Goal: Task Accomplishment & Management: Use online tool/utility

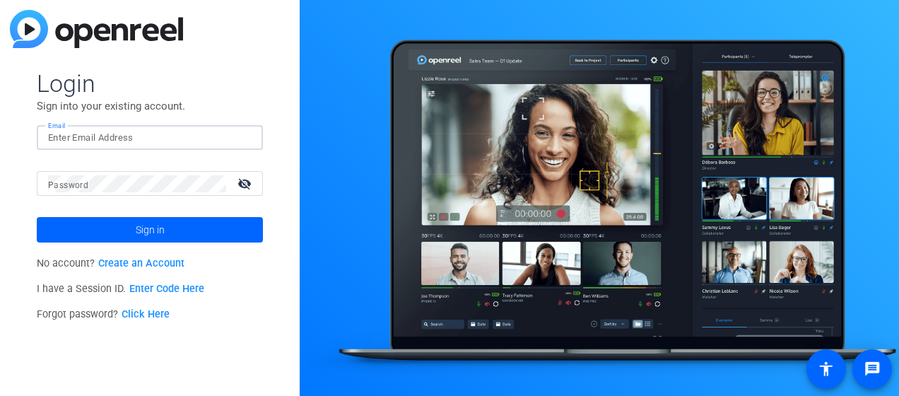
click at [147, 136] on input "Email" at bounding box center [149, 137] width 203 height 17
type input "podcasts@advisory.com"
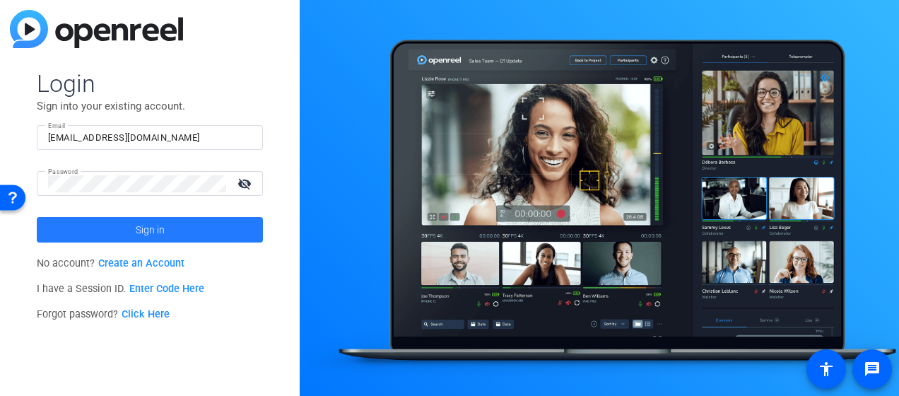
click at [114, 226] on span at bounding box center [150, 230] width 226 height 34
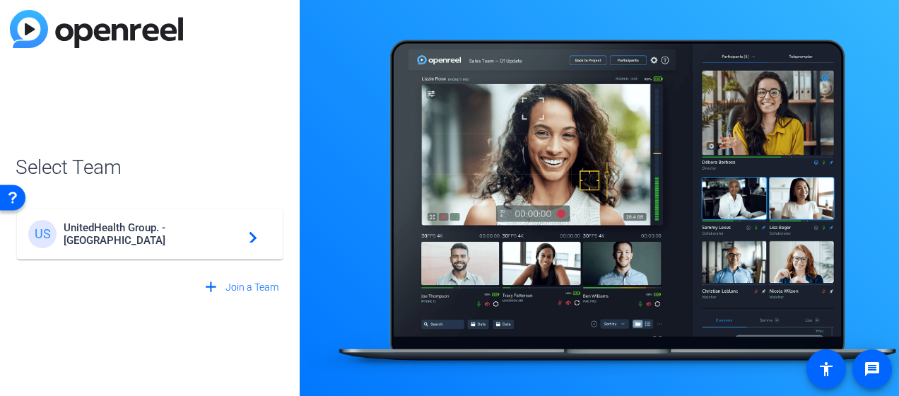
click at [205, 246] on div "US UnitedHealth Group. - Tilt Studios navigate_next" at bounding box center [149, 234] width 243 height 28
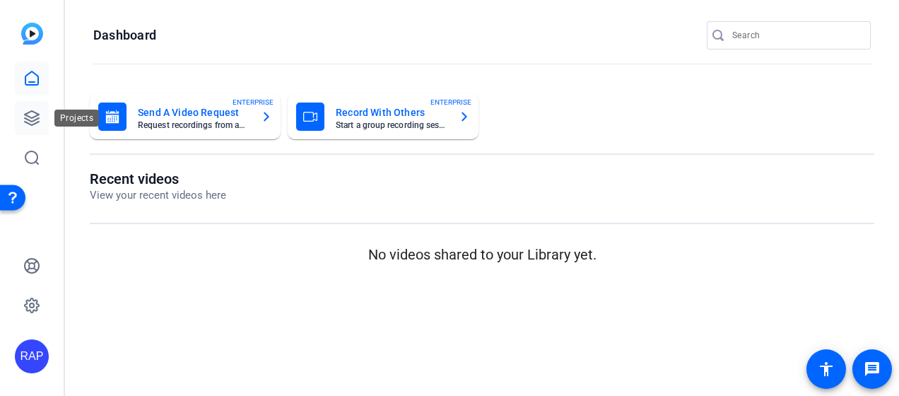
click at [28, 107] on link at bounding box center [32, 118] width 34 height 34
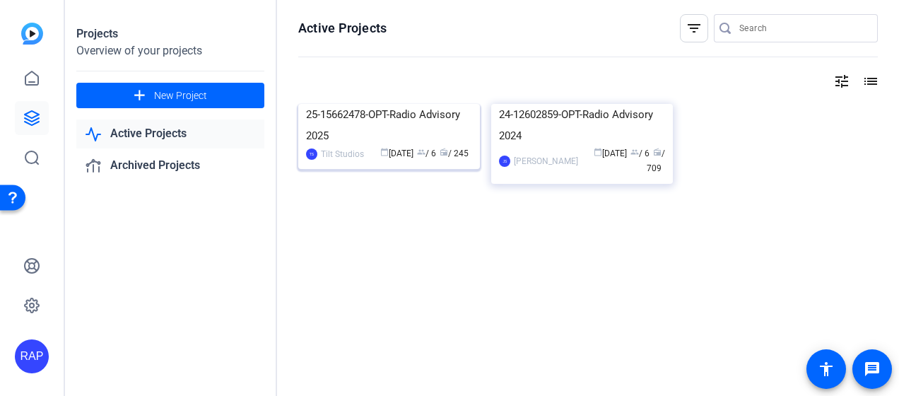
click at [396, 104] on img at bounding box center [389, 104] width 182 height 0
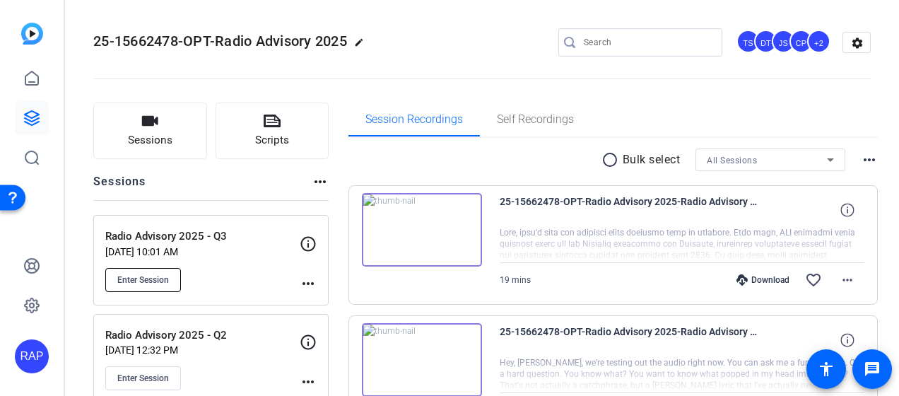
scroll to position [71, 0]
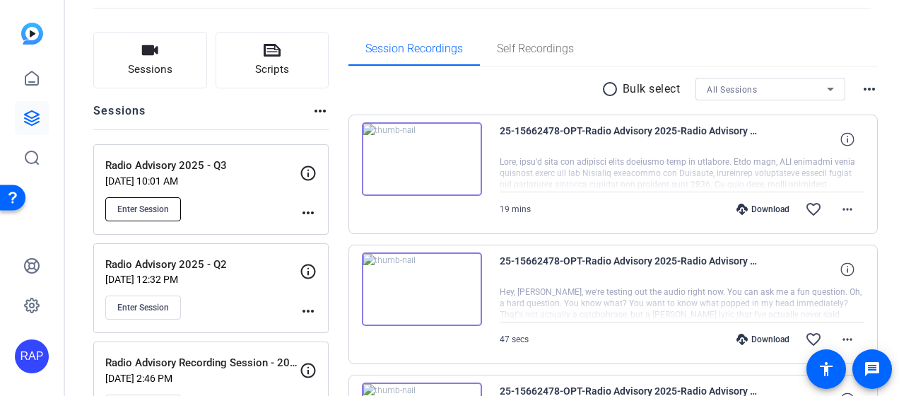
click at [158, 206] on span "Enter Session" at bounding box center [143, 208] width 52 height 11
click at [305, 216] on mat-icon "more_horiz" at bounding box center [308, 212] width 17 height 17
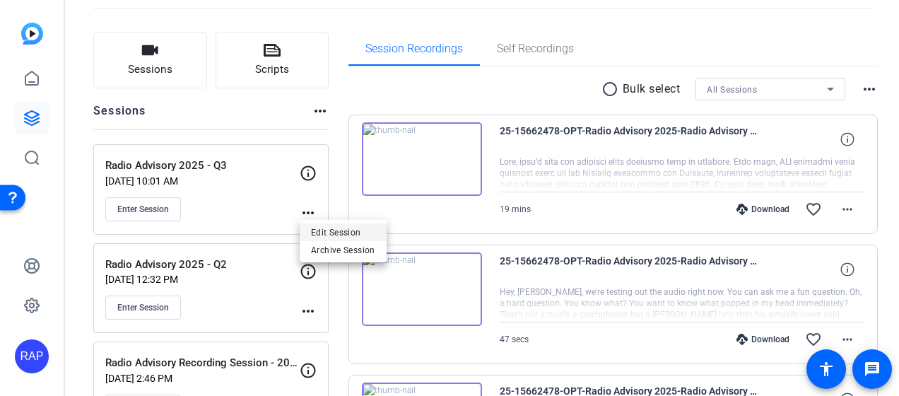
click at [352, 233] on span "Edit Session" at bounding box center [343, 232] width 64 height 17
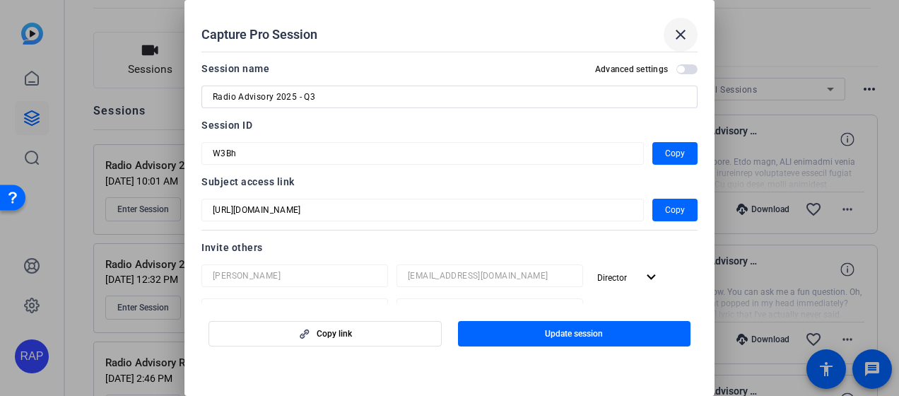
click at [687, 35] on mat-icon "close" at bounding box center [680, 34] width 17 height 17
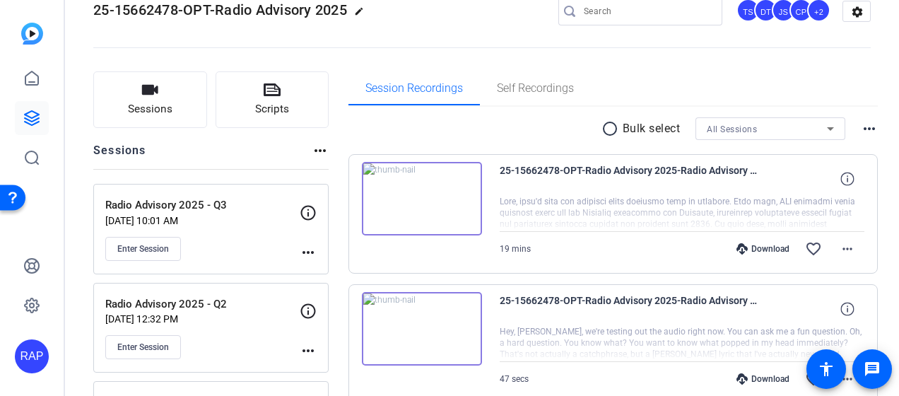
scroll to position [0, 0]
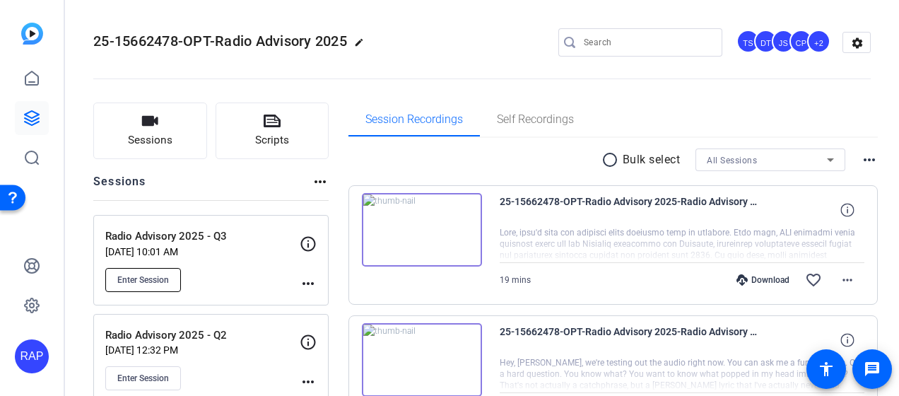
click at [143, 279] on span "Enter Session" at bounding box center [143, 279] width 52 height 11
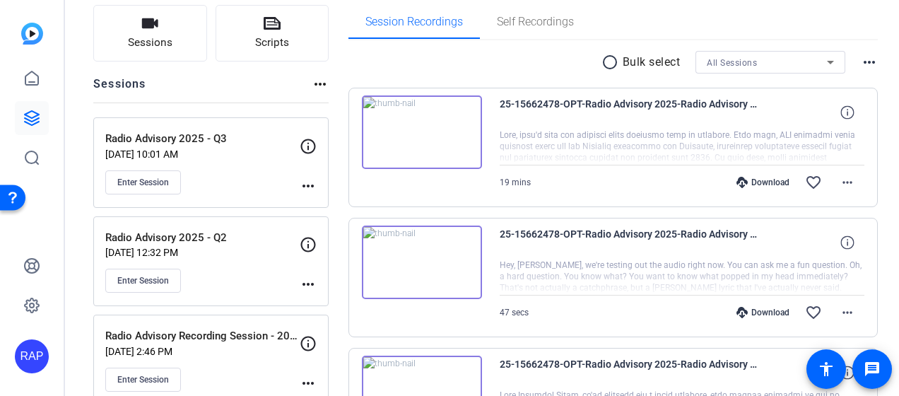
scroll to position [141, 0]
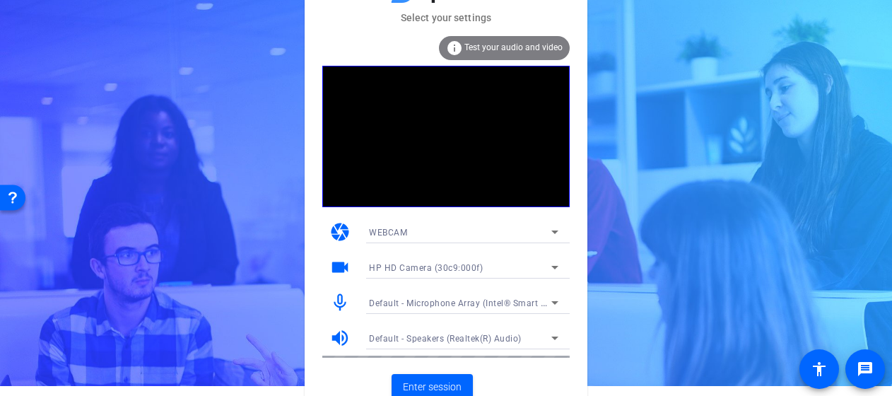
scroll to position [19, 0]
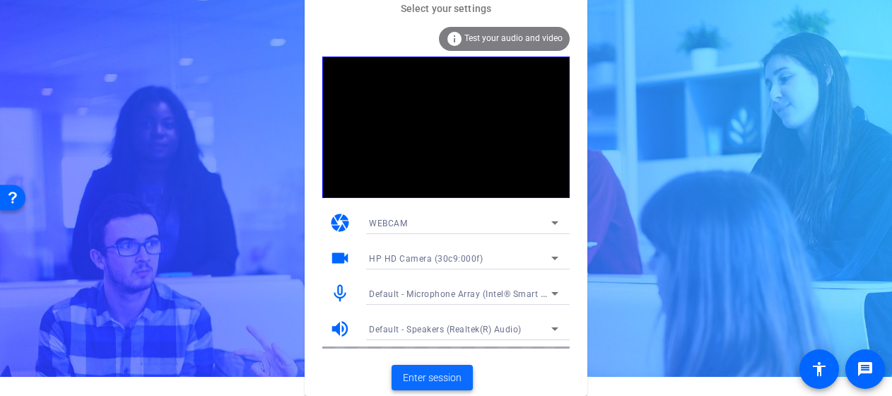
click at [443, 378] on span "Enter session" at bounding box center [432, 377] width 59 height 15
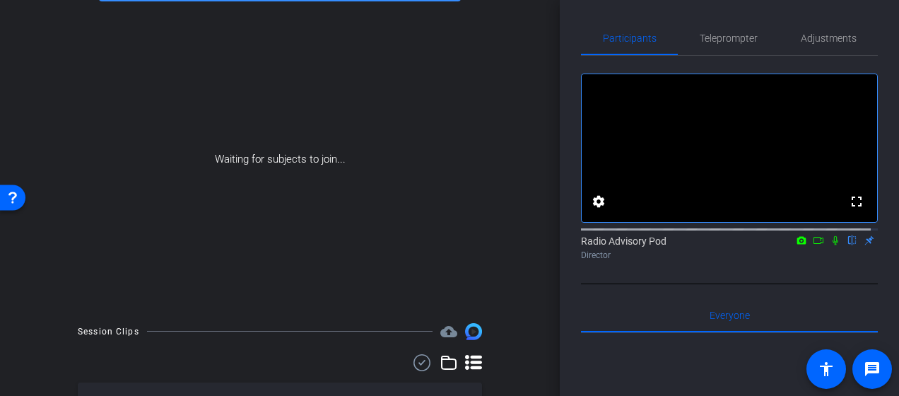
scroll to position [71, 0]
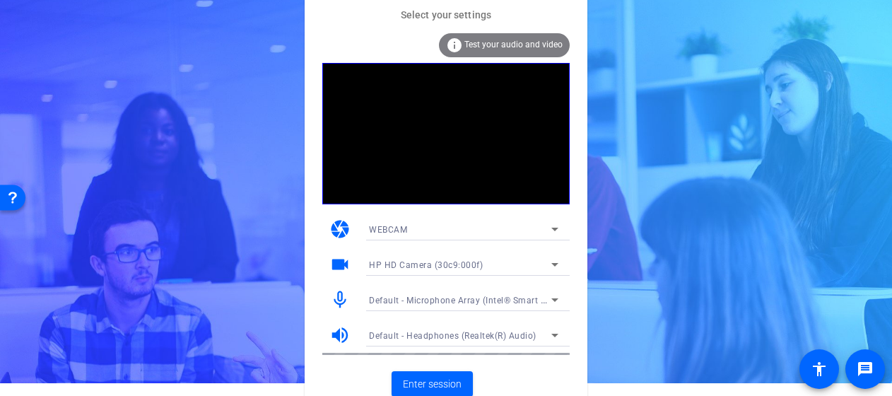
scroll to position [19, 0]
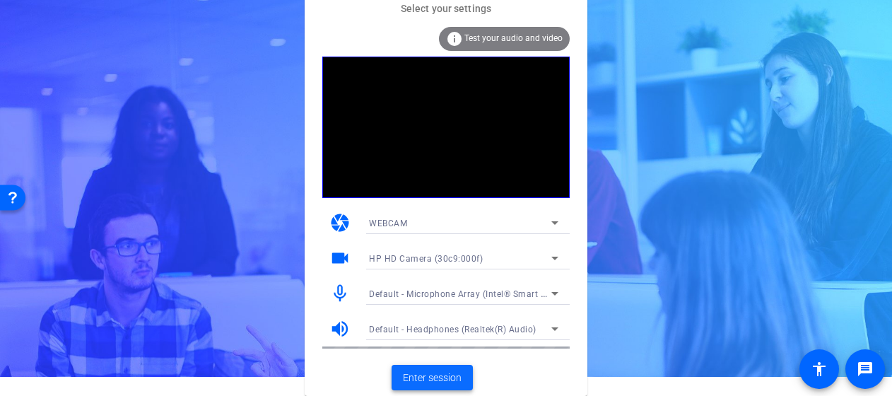
click at [454, 379] on span "Enter session" at bounding box center [432, 377] width 59 height 15
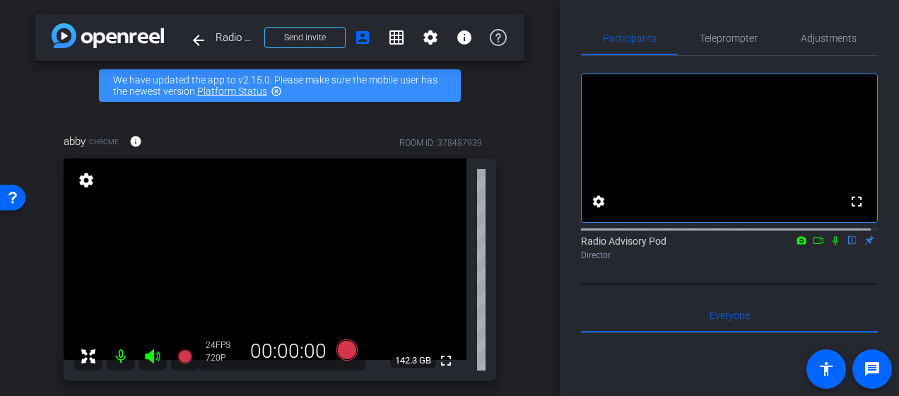
click at [547, 322] on div "arrow_back Radio Advisory 2025 - Q3 Back to project Send invite account_box gri…" at bounding box center [280, 198] width 560 height 396
click at [30, 246] on div "arrow_back Radio Advisory 2025 - Q3 Back to project Send invite account_box gri…" at bounding box center [280, 198] width 560 height 396
click at [32, 332] on div "arrow_back Radio Advisory 2025 - Q3 Back to project Send invite account_box gri…" at bounding box center [280, 198] width 560 height 396
click at [533, 300] on div "arrow_back Radio Advisory 2025 - Q3 Back to project Send invite account_box gri…" at bounding box center [280, 198] width 560 height 396
click at [32, 302] on div "arrow_back Radio Advisory 2025 - Q3 Back to project Send invite account_box gri…" at bounding box center [280, 198] width 560 height 396
